Goal: Task Accomplishment & Management: Use online tool/utility

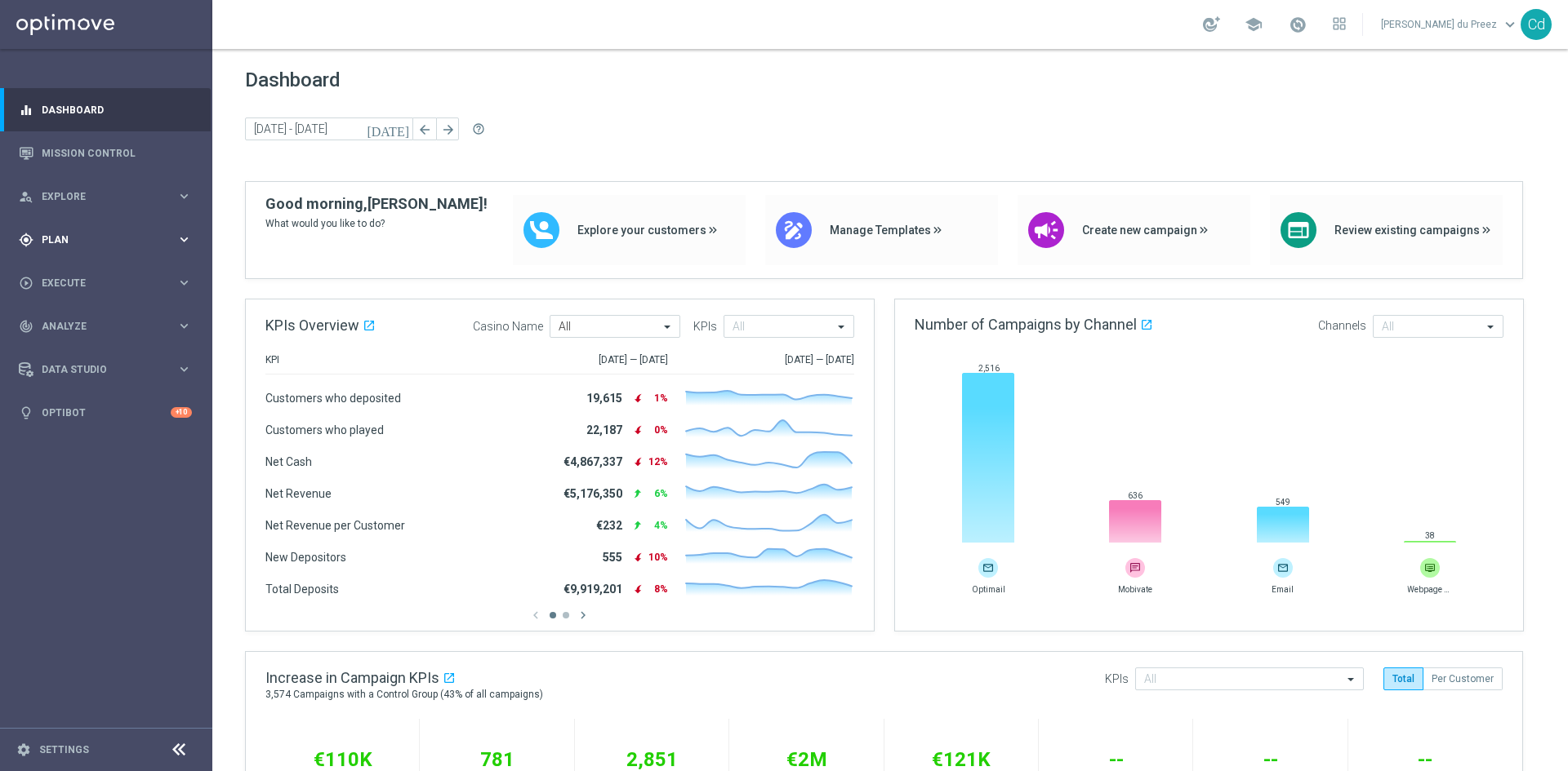
click at [56, 241] on span "Plan" at bounding box center [109, 240] width 135 height 10
click at [76, 323] on span "Templates" at bounding box center [102, 323] width 117 height 10
click at [59, 345] on link "Optimail" at bounding box center [110, 347] width 119 height 13
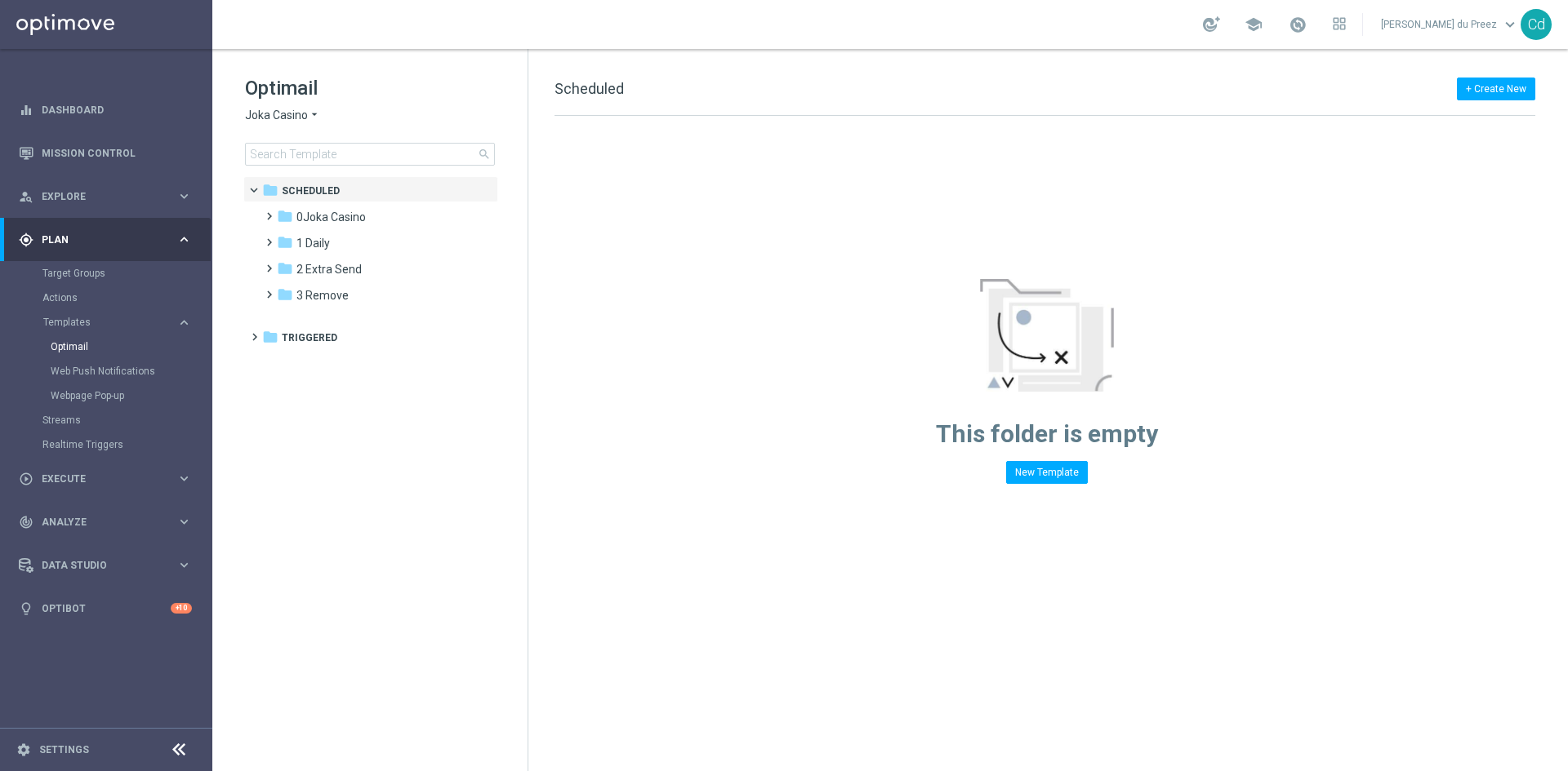
click at [278, 119] on span "Joka Casino" at bounding box center [276, 115] width 63 height 16
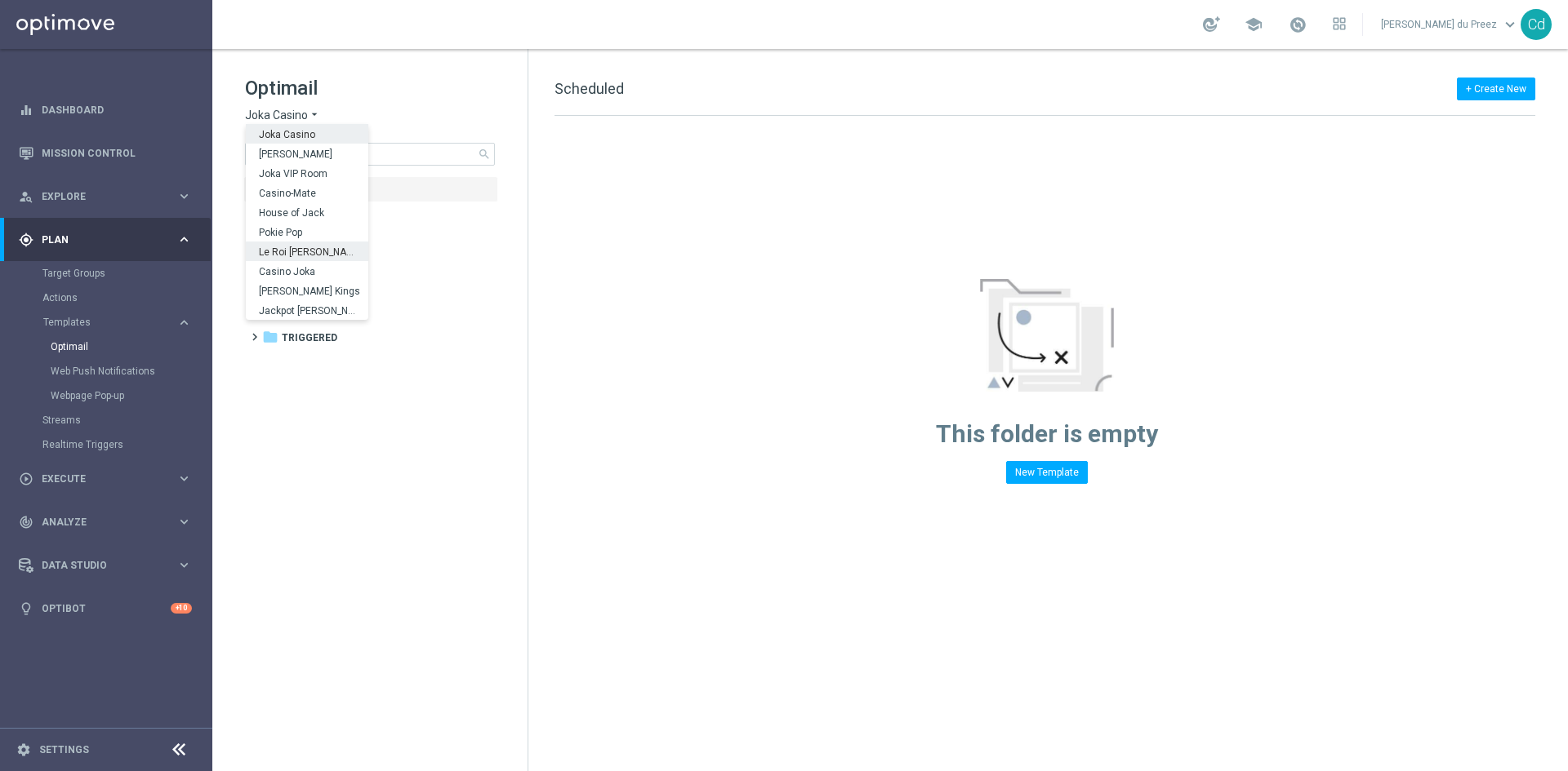
click at [0, 0] on span "Le Roi [PERSON_NAME]" at bounding box center [0, 0] width 0 height 0
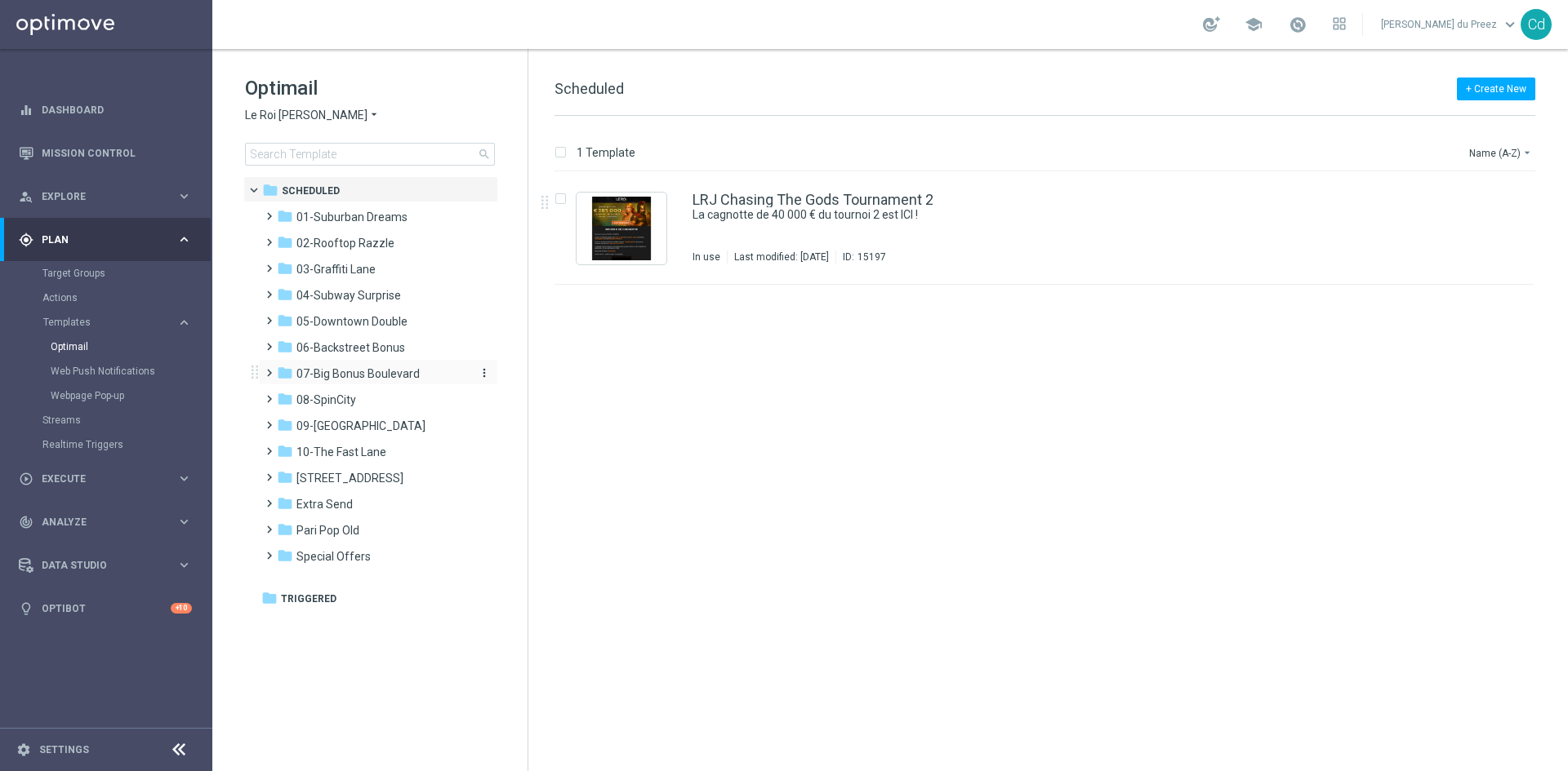
click at [363, 376] on span "07-Big Bonus Boulevard" at bounding box center [358, 374] width 123 height 15
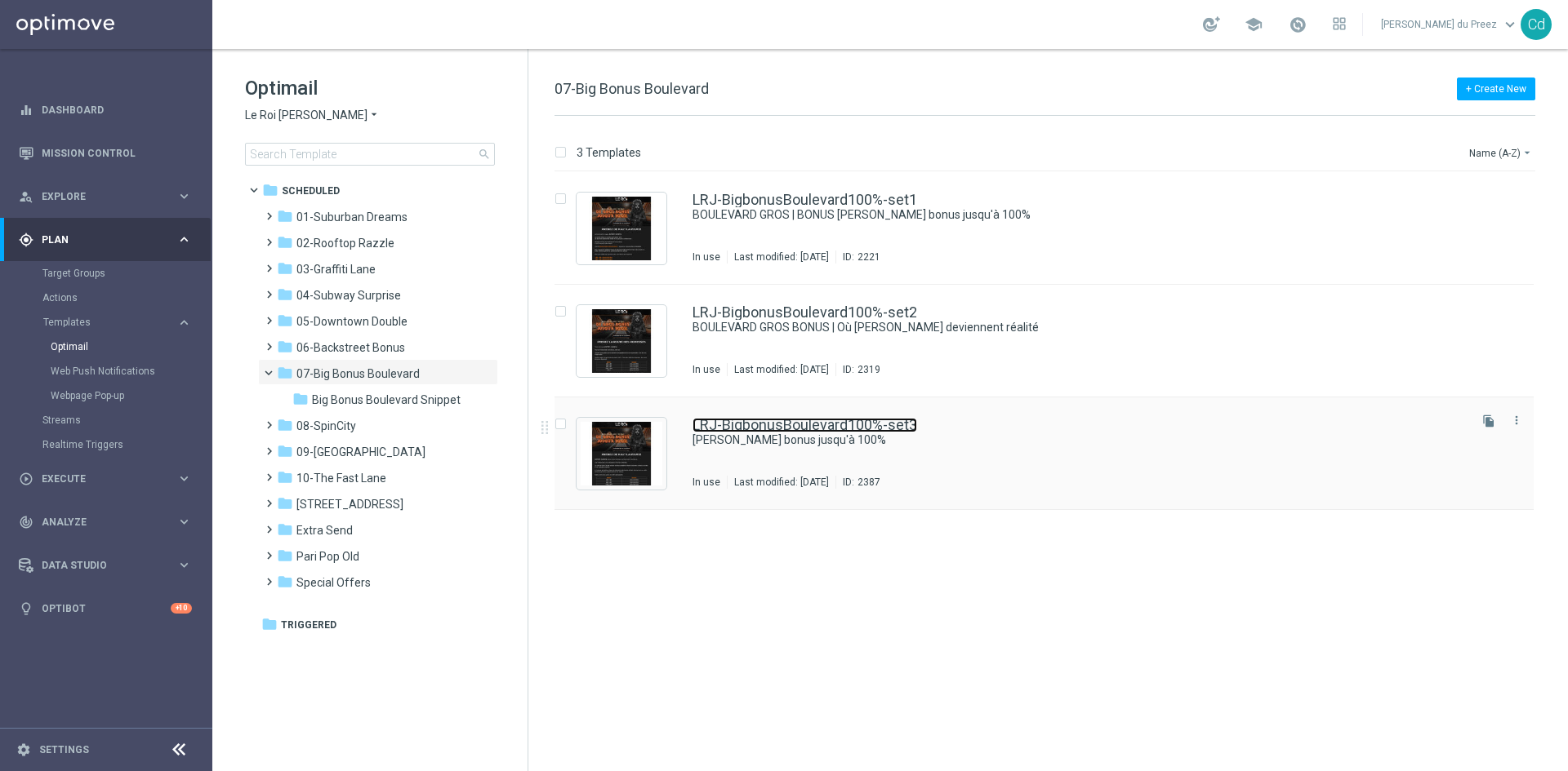
click at [770, 425] on link "LRJ-BigbonusBoulevard100%-set3" at bounding box center [804, 425] width 224 height 15
